Goal: Information Seeking & Learning: Find specific page/section

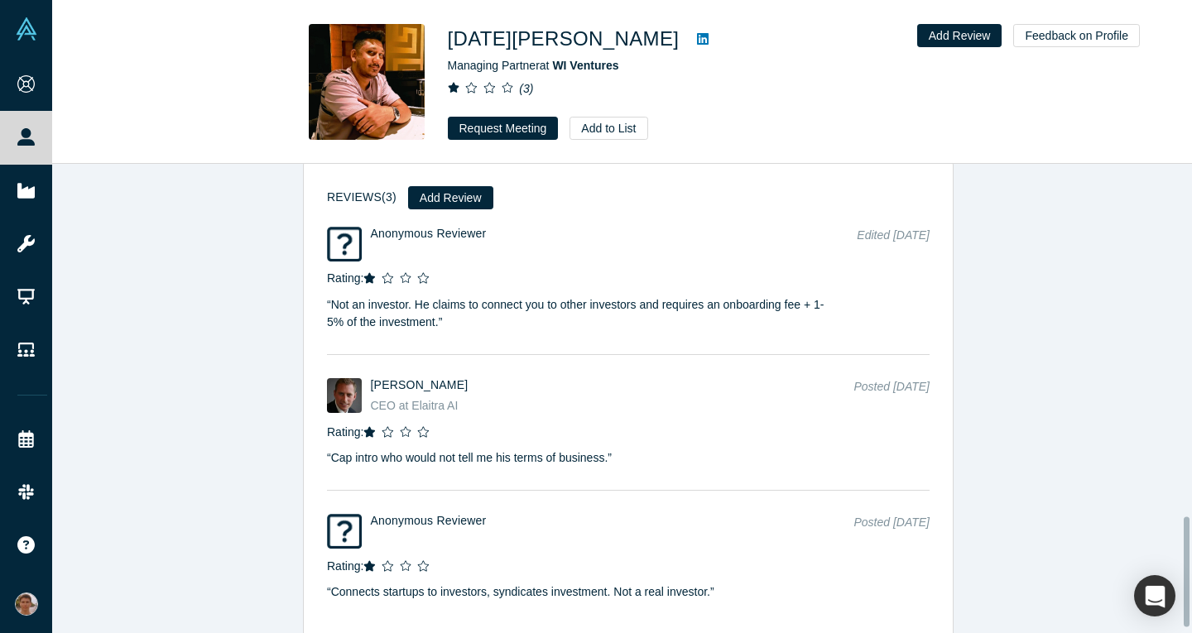
scroll to position [1511, 0]
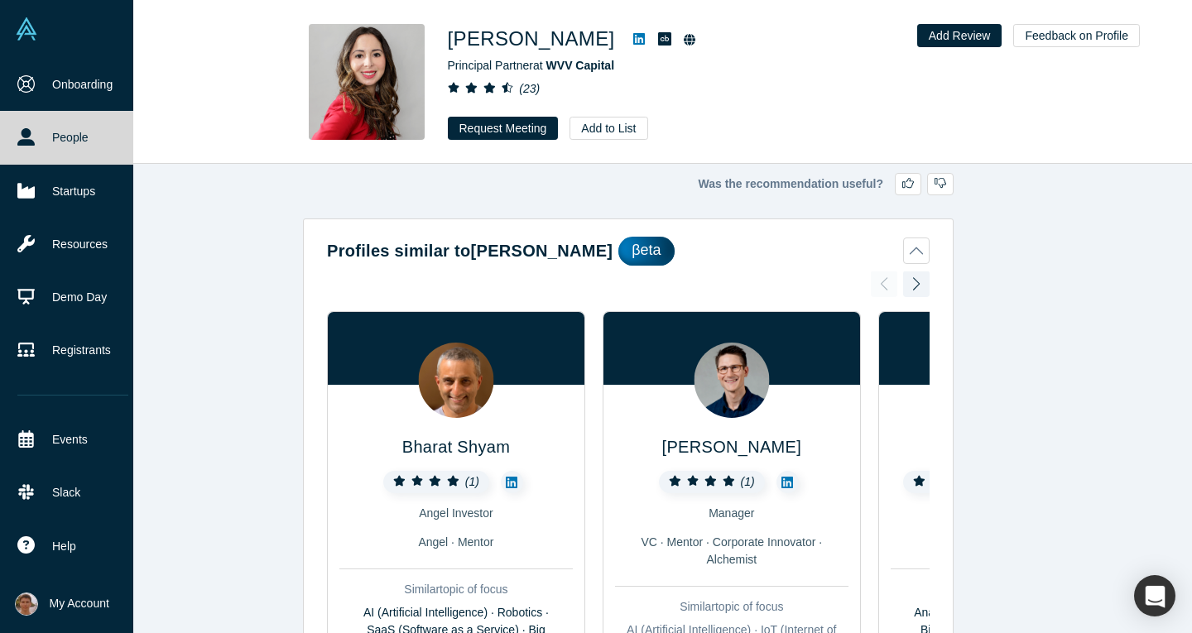
click at [35, 36] on img at bounding box center [26, 28] width 23 height 23
